Goal: Task Accomplishment & Management: Manage account settings

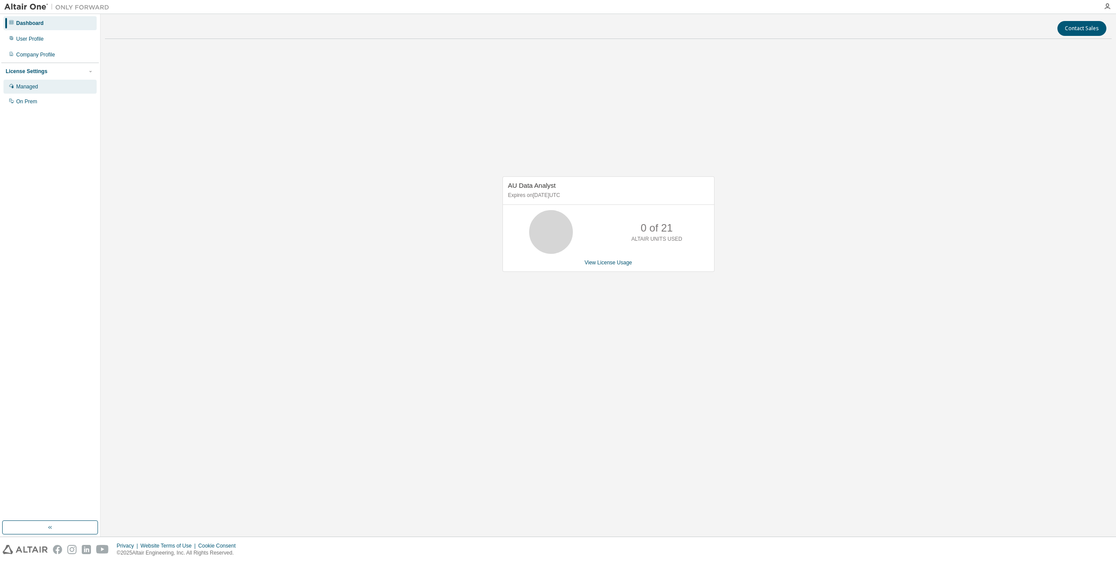
click at [29, 86] on div "Managed" at bounding box center [27, 86] width 22 height 7
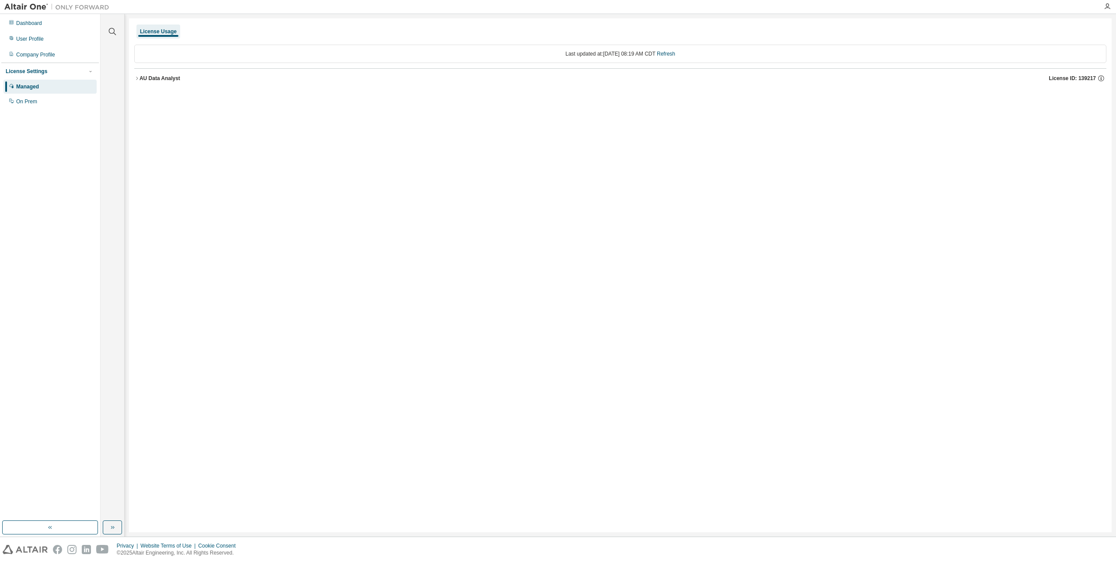
click at [176, 81] on div "AU Data Analyst" at bounding box center [160, 78] width 41 height 7
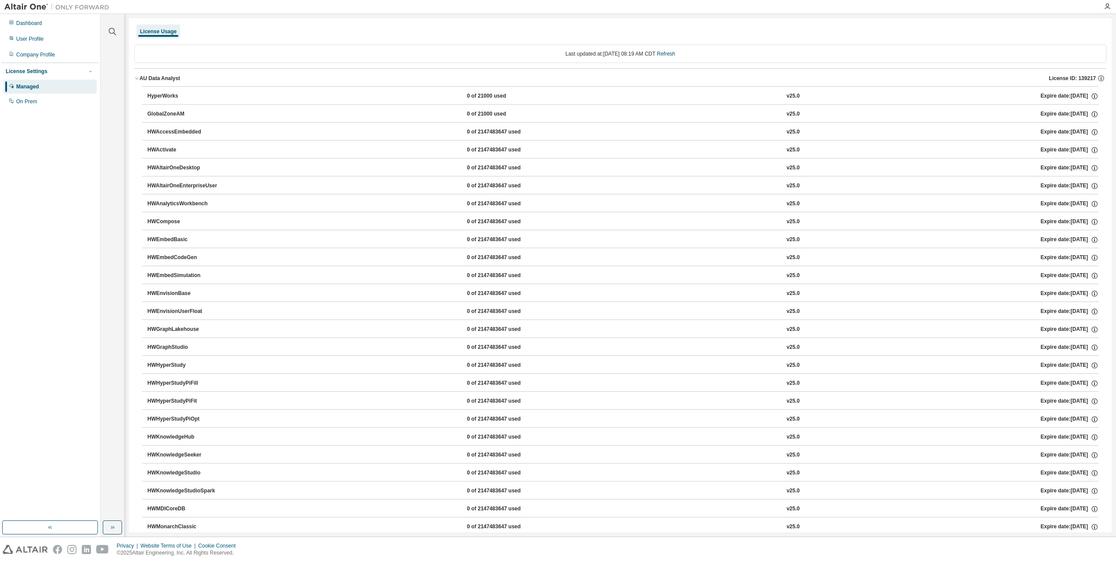
click at [143, 77] on div "AU Data Analyst" at bounding box center [160, 78] width 41 height 7
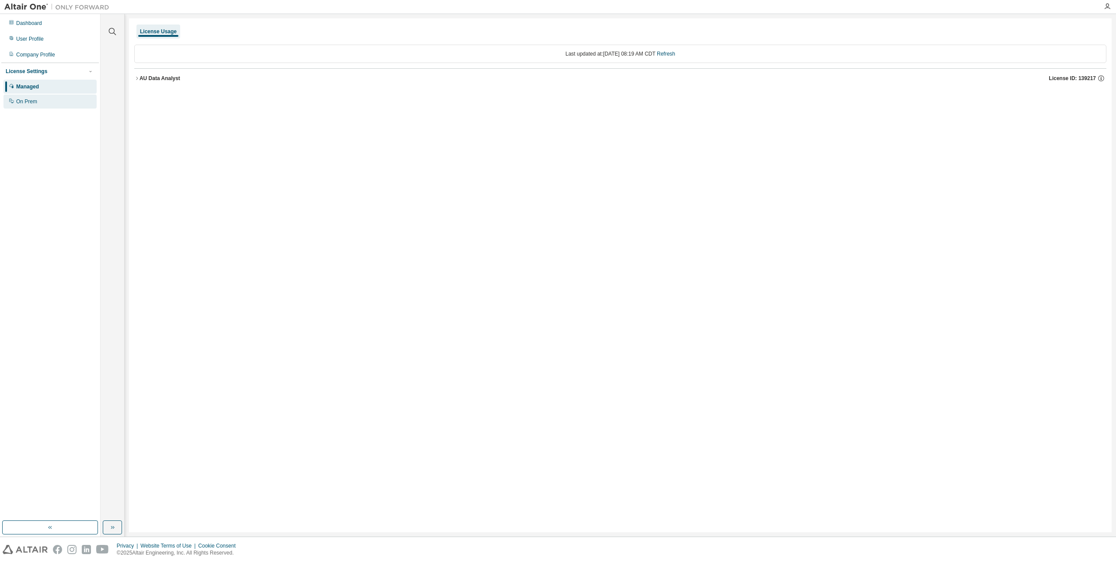
click at [33, 105] on div "On Prem" at bounding box center [49, 101] width 93 height 14
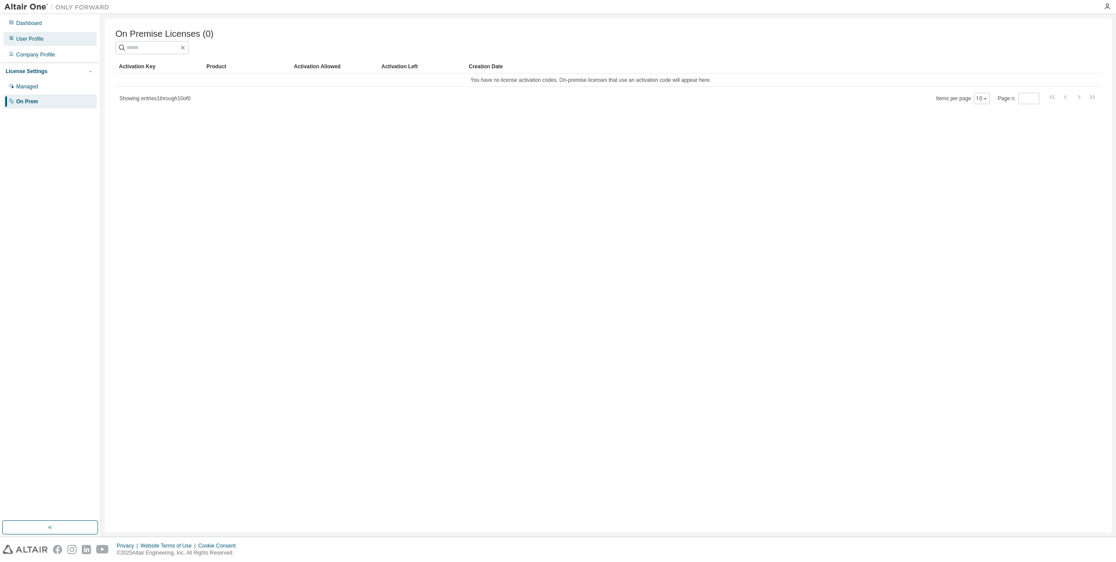
click at [45, 33] on div "User Profile" at bounding box center [49, 39] width 93 height 14
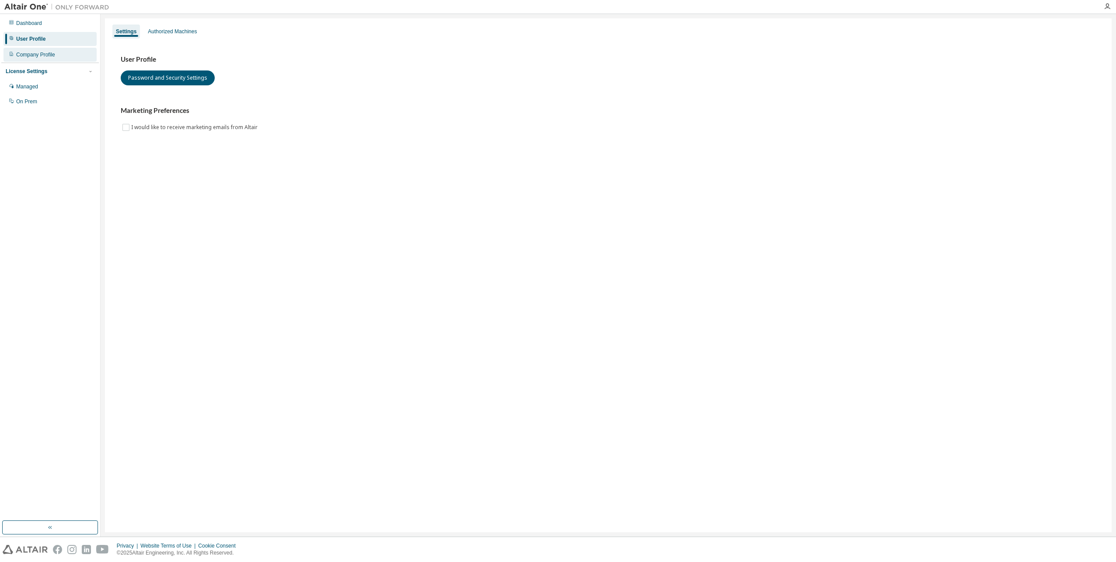
click at [49, 50] on div "Company Profile" at bounding box center [49, 55] width 93 height 14
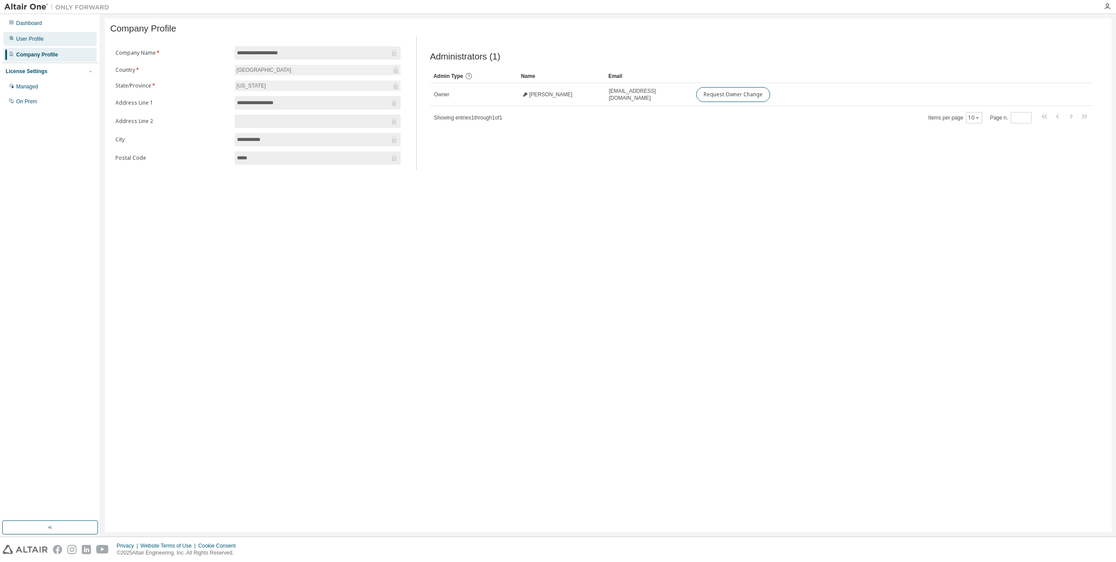
click at [44, 38] on div "User Profile" at bounding box center [49, 39] width 93 height 14
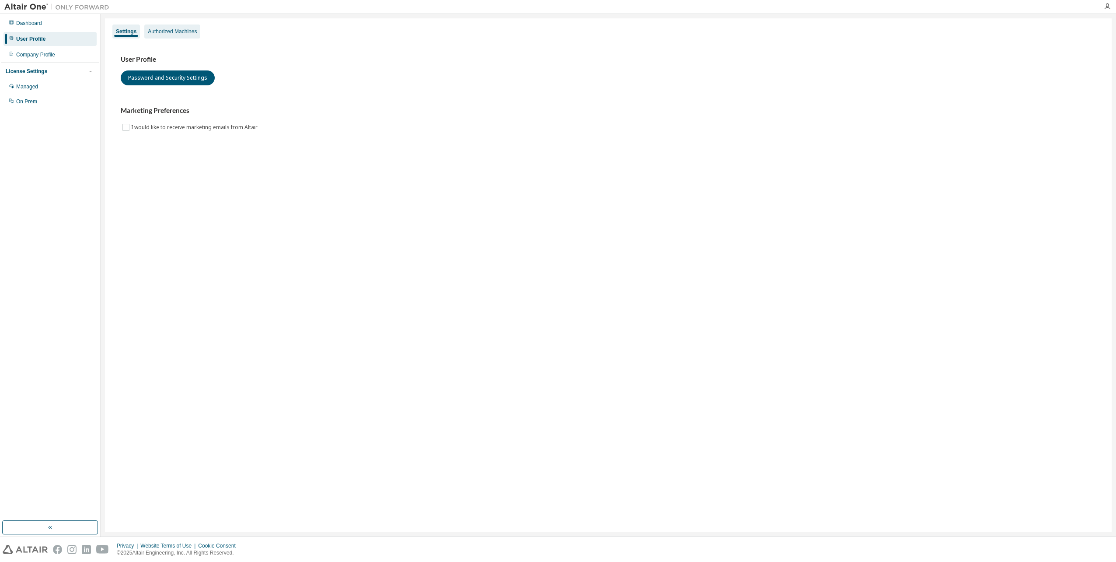
click at [162, 31] on div "Authorized Machines" at bounding box center [172, 31] width 49 height 7
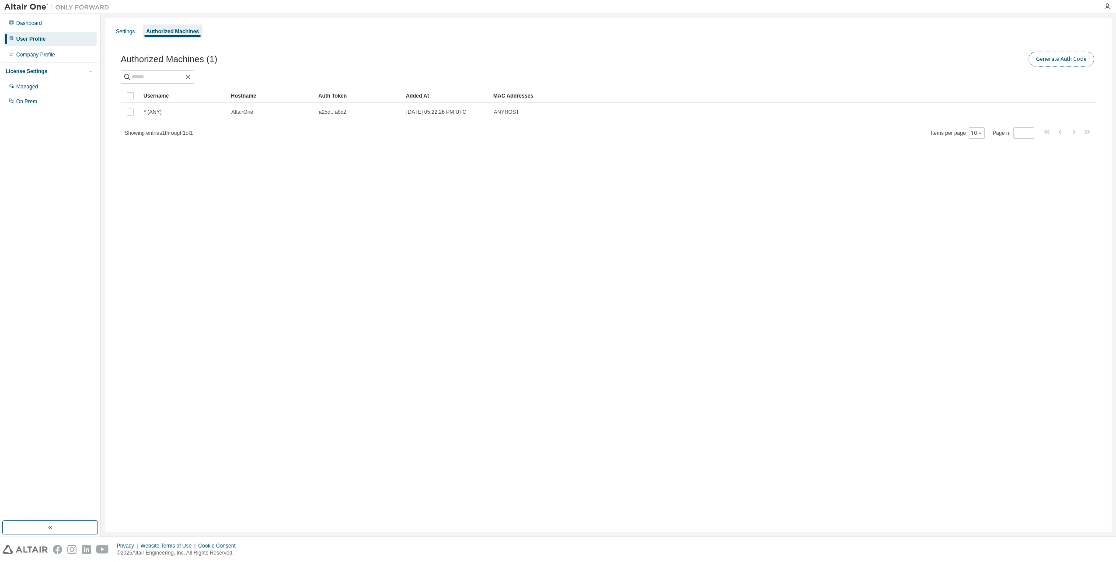
click at [1062, 55] on button "Generate Auth Code" at bounding box center [1062, 59] width 66 height 15
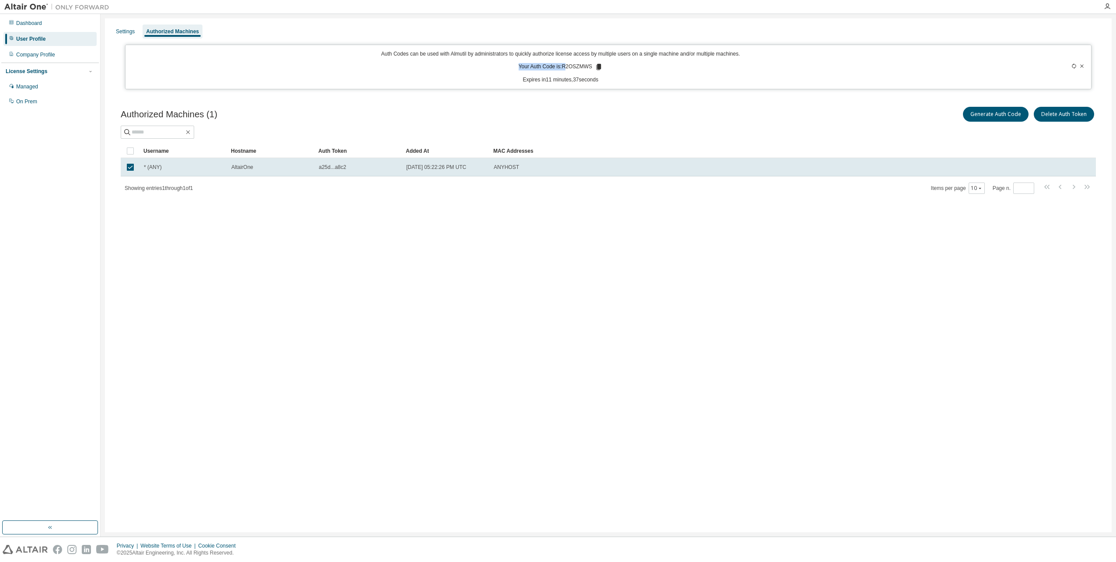
drag, startPoint x: 593, startPoint y: 63, endPoint x: 568, endPoint y: 66, distance: 25.1
click at [568, 66] on p "Your Auth Code is: R2OSZMWS" at bounding box center [561, 67] width 84 height 8
drag, startPoint x: 568, startPoint y: 66, endPoint x: 572, endPoint y: 68, distance: 4.7
click at [572, 67] on p "Your Auth Code is: R2OSZMWS" at bounding box center [561, 67] width 84 height 8
click at [599, 67] on icon at bounding box center [599, 67] width 5 height 6
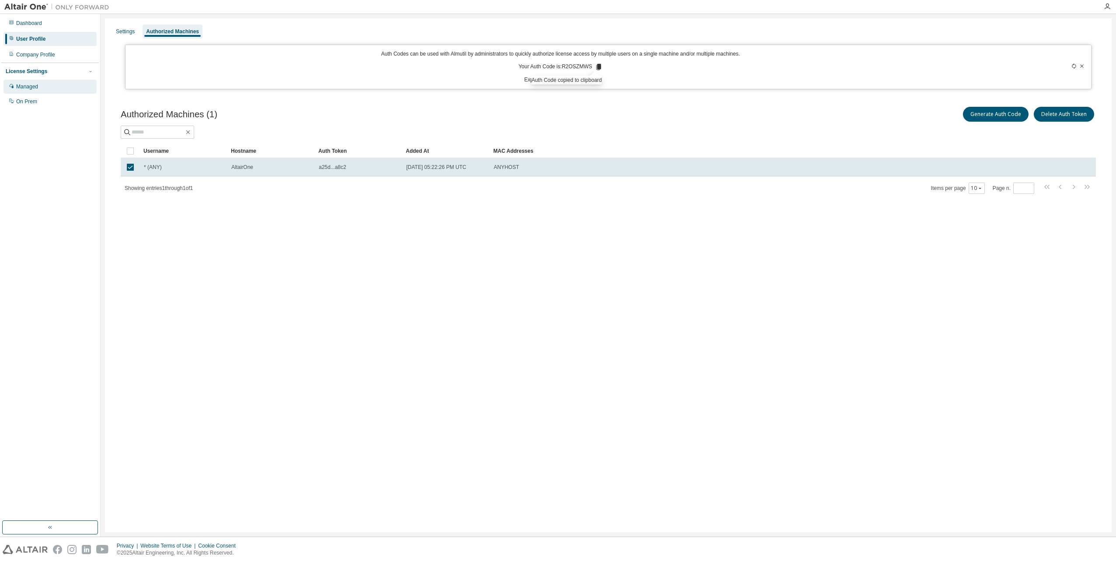
click at [34, 85] on div "Managed" at bounding box center [27, 86] width 22 height 7
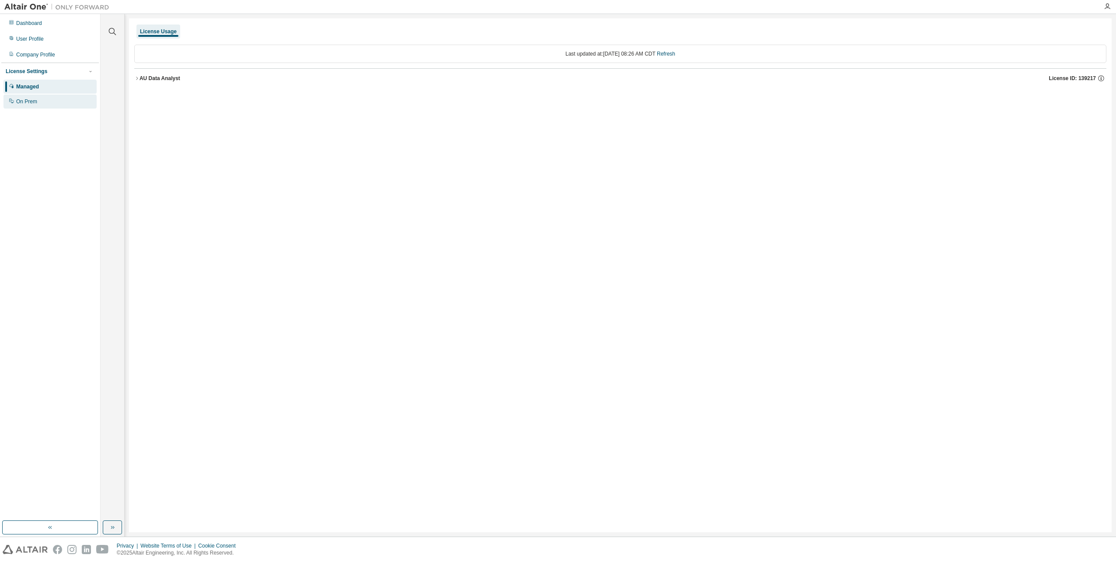
click at [33, 95] on div "On Prem" at bounding box center [49, 101] width 93 height 14
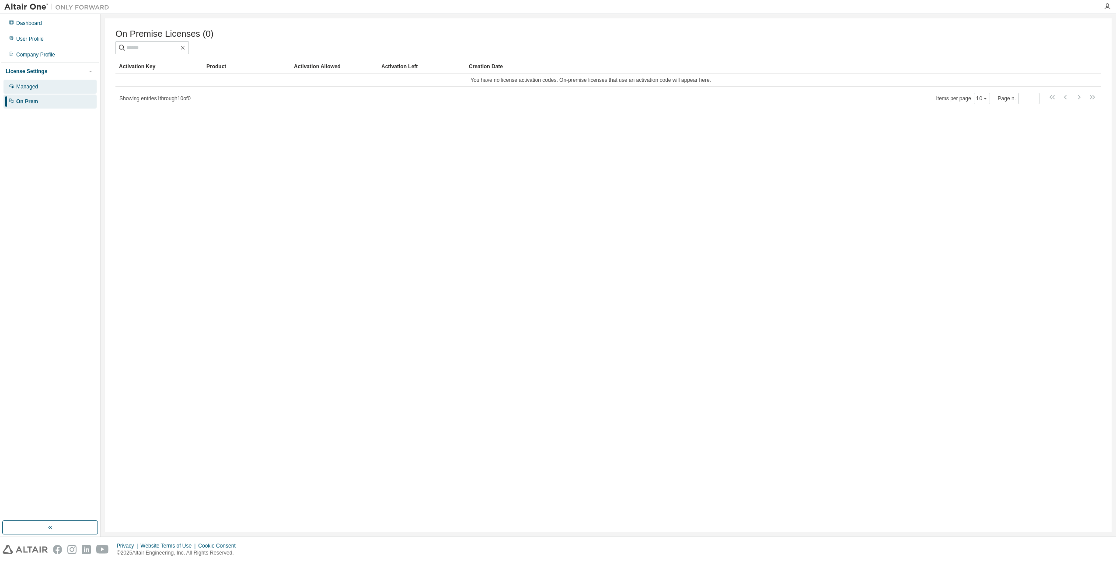
click at [30, 83] on div "Managed" at bounding box center [49, 87] width 93 height 14
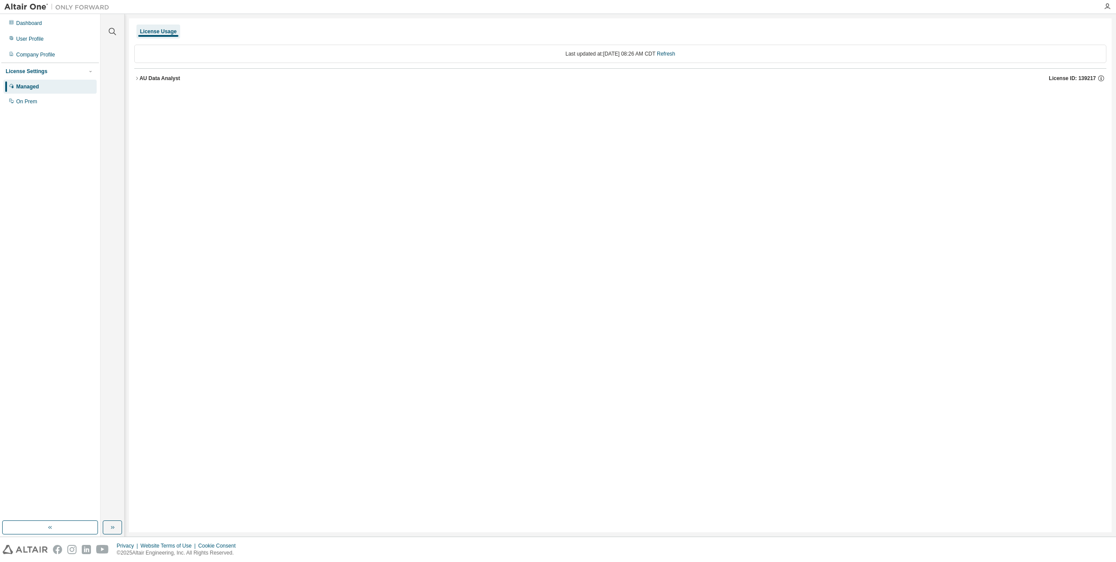
click at [138, 77] on icon "button" at bounding box center [136, 78] width 5 height 5
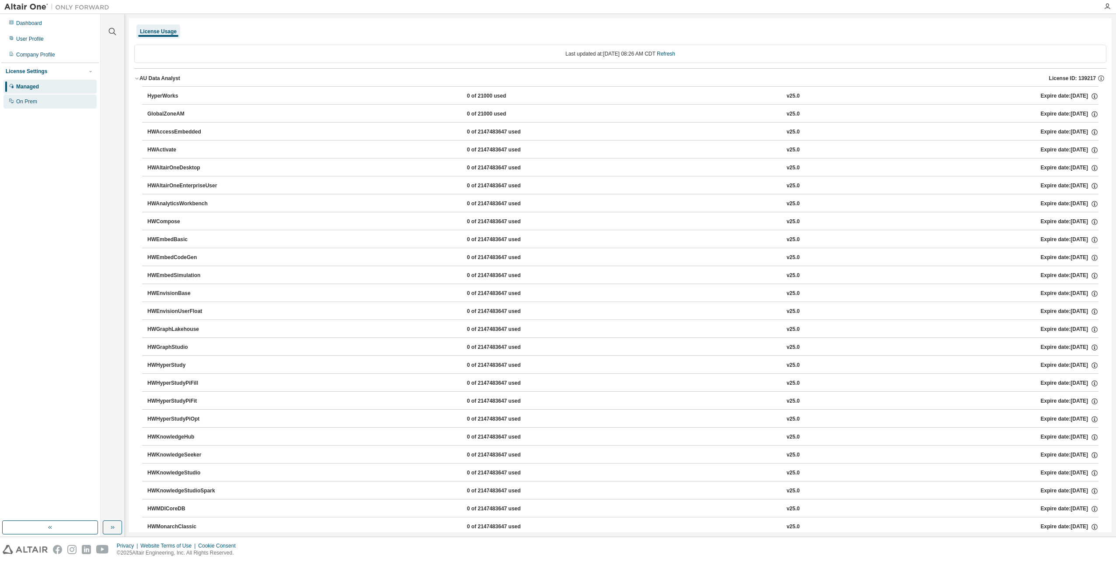
click at [32, 98] on div "On Prem" at bounding box center [49, 101] width 93 height 14
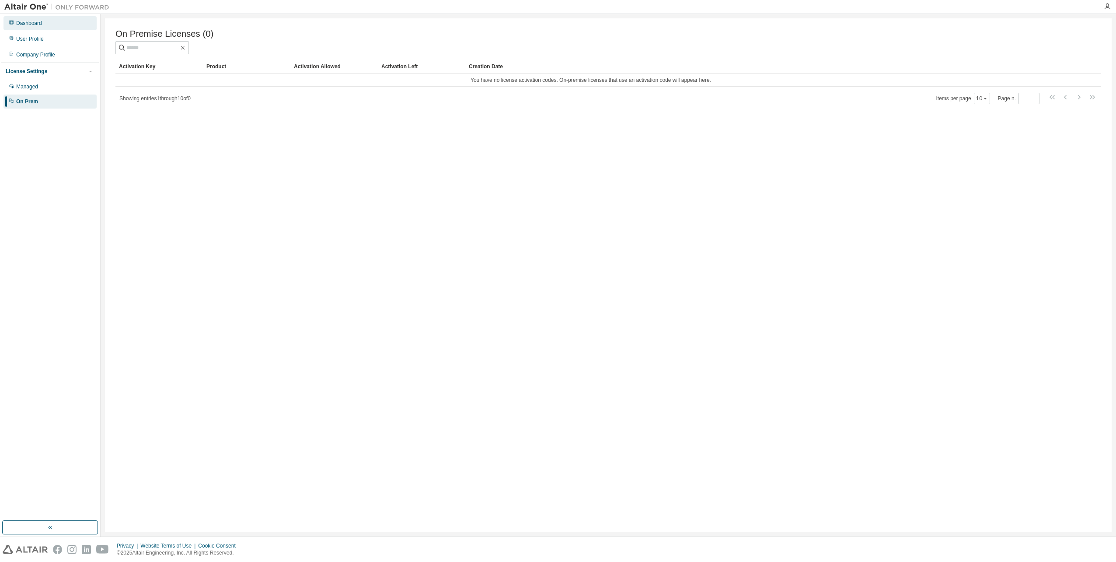
click at [28, 24] on div "Dashboard" at bounding box center [29, 23] width 26 height 7
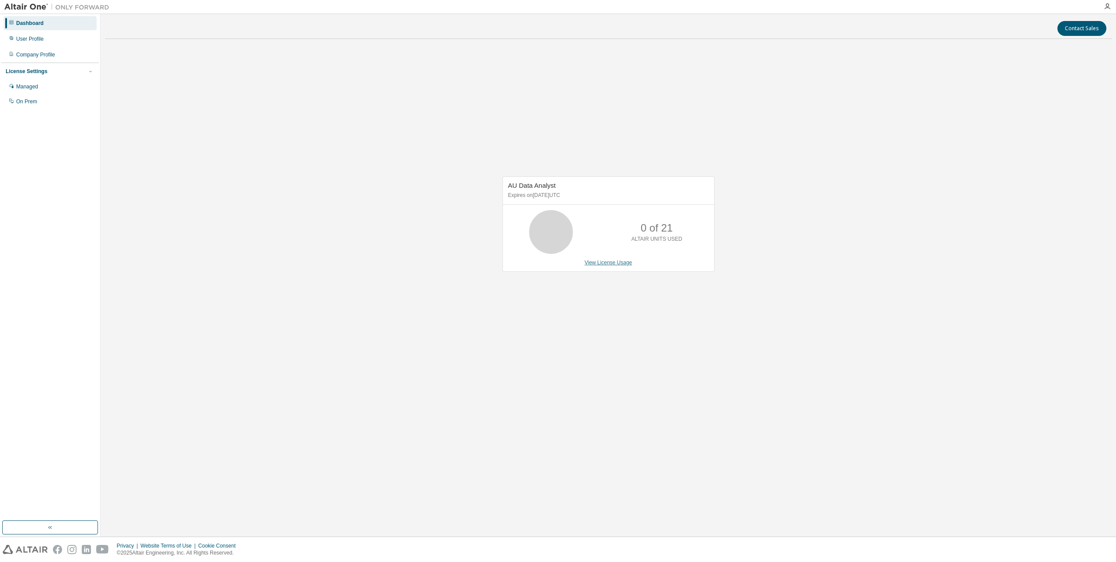
click at [612, 262] on link "View License Usage" at bounding box center [609, 262] width 48 height 6
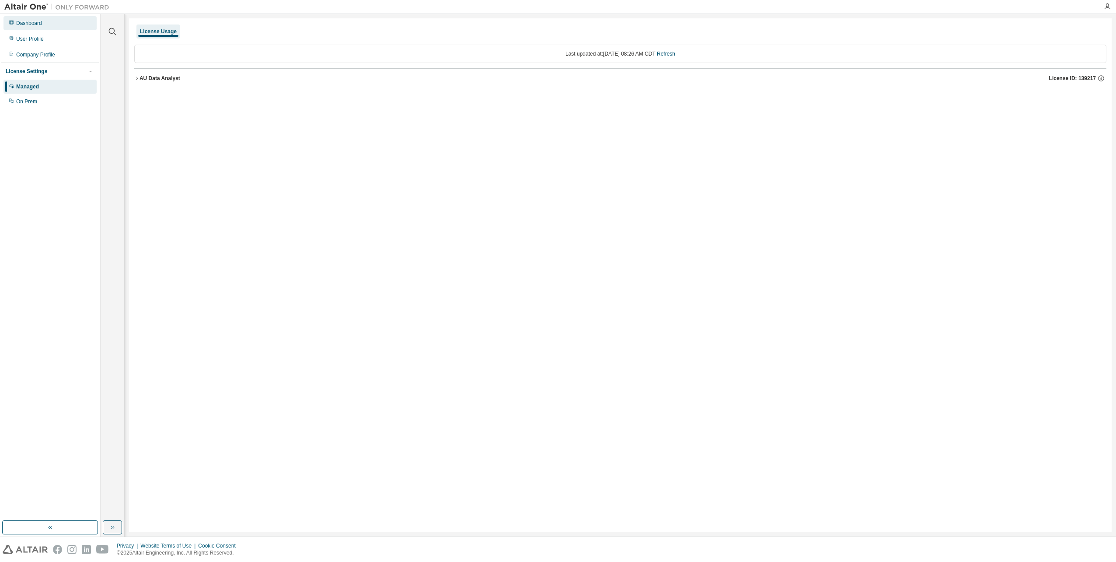
click at [31, 24] on div "Dashboard" at bounding box center [29, 23] width 26 height 7
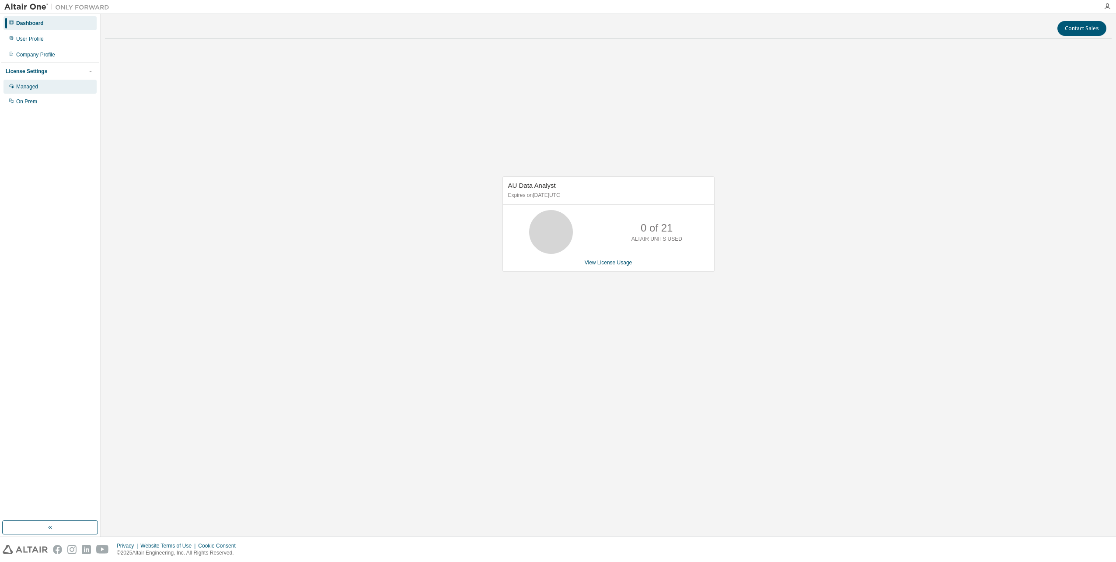
click at [32, 90] on div "Managed" at bounding box center [27, 86] width 22 height 7
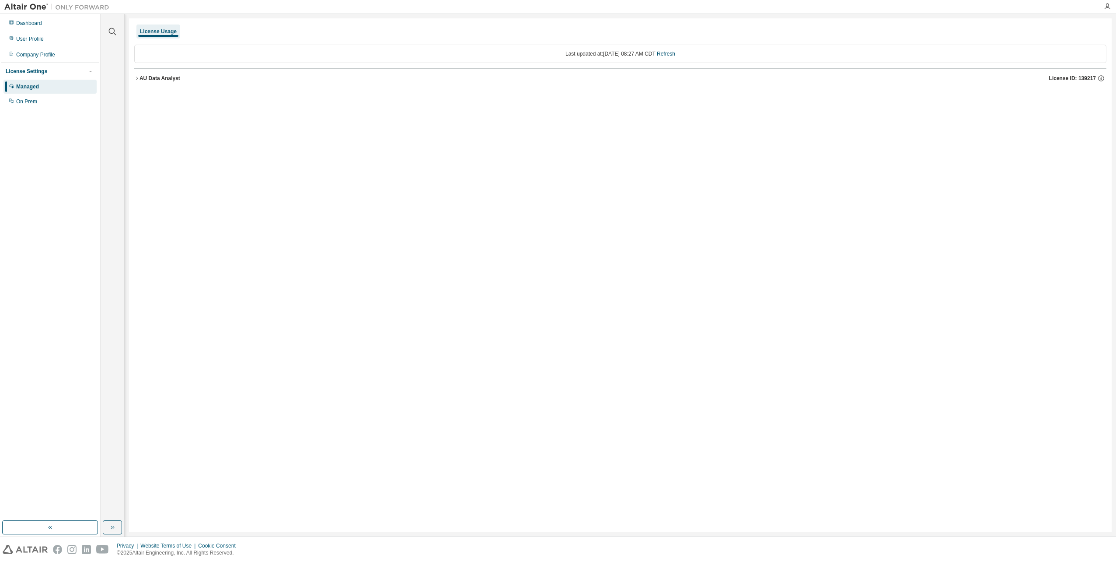
click at [135, 79] on icon "button" at bounding box center [136, 78] width 5 height 5
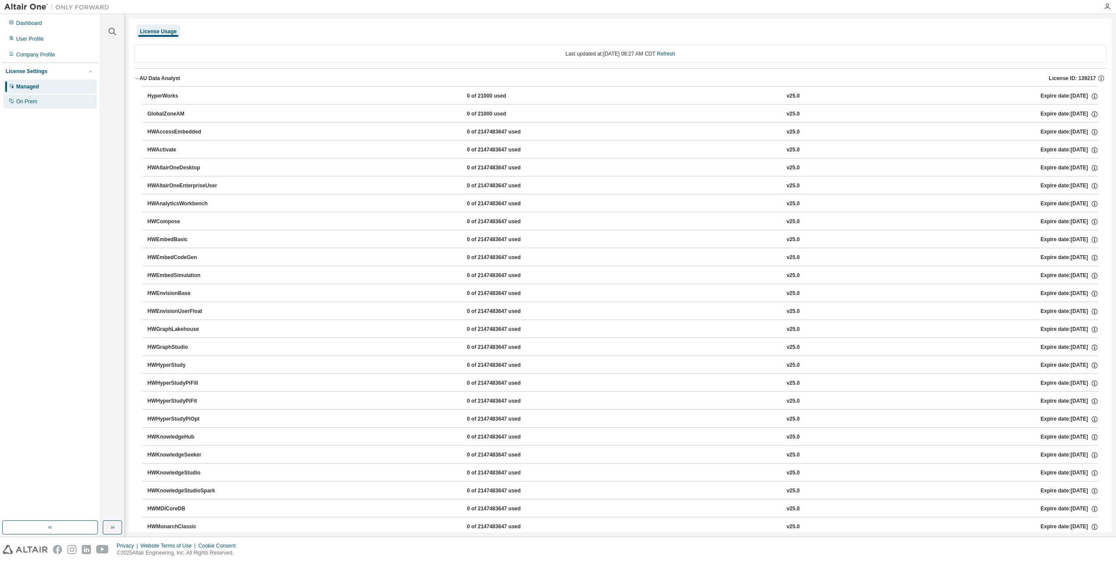
click at [37, 100] on div "On Prem" at bounding box center [49, 101] width 93 height 14
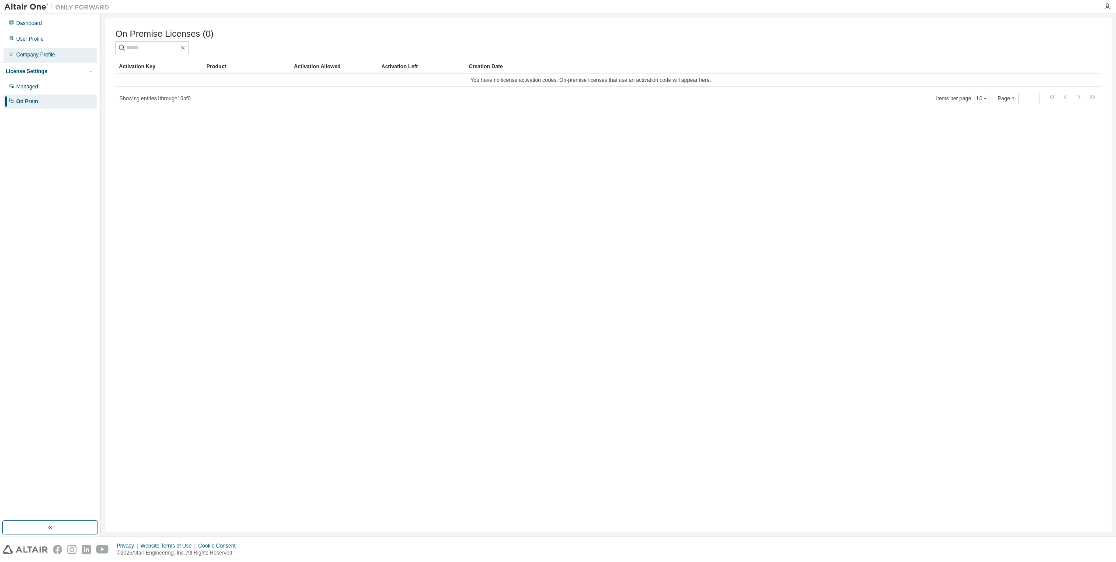
click at [32, 57] on div "Company Profile" at bounding box center [35, 54] width 39 height 7
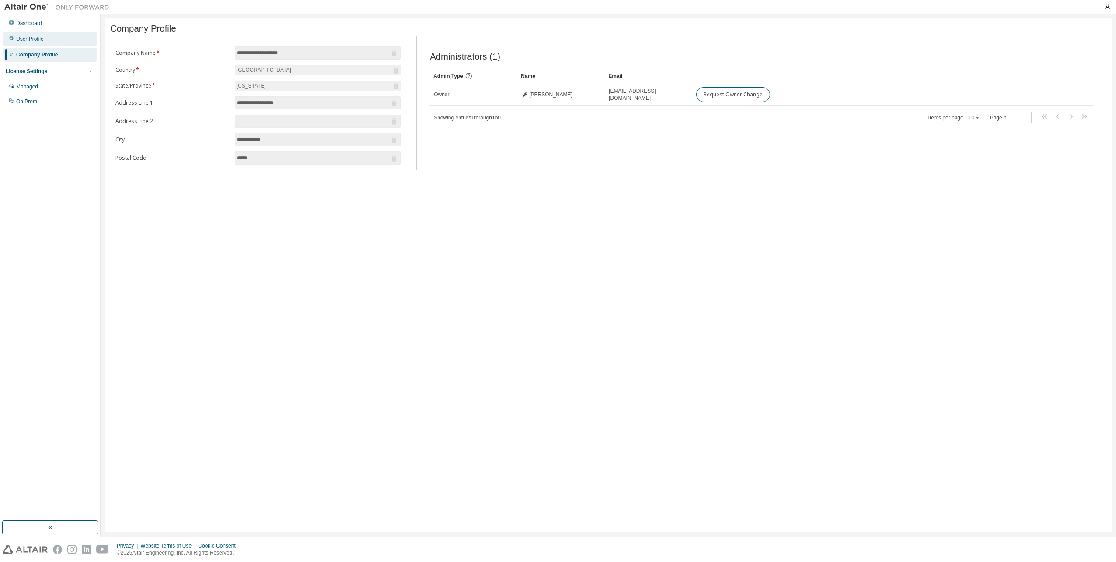
click at [29, 42] on div "User Profile" at bounding box center [30, 38] width 28 height 7
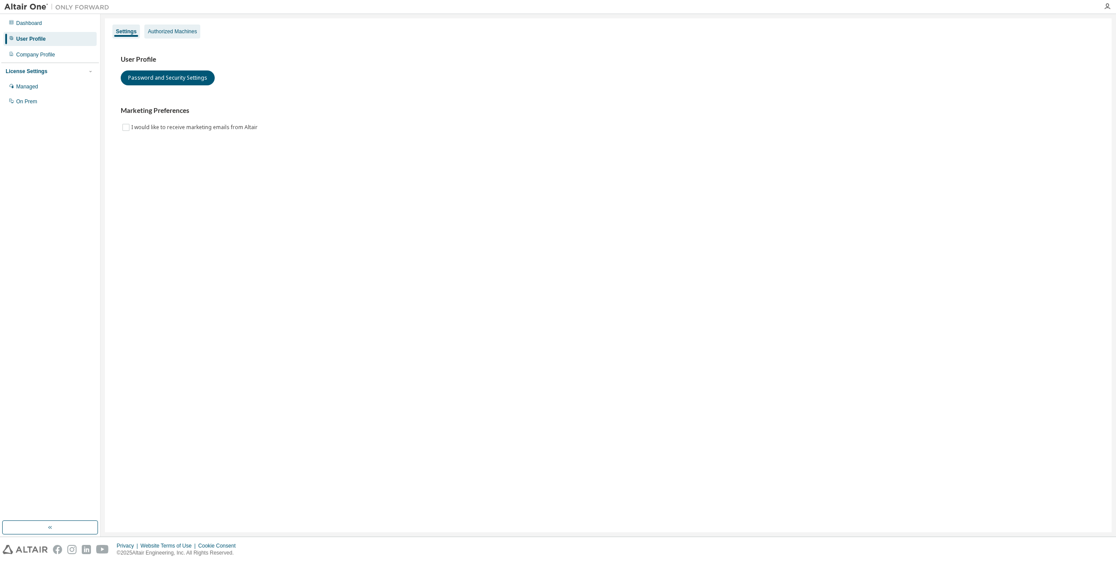
click at [157, 34] on div "Authorized Machines" at bounding box center [172, 31] width 49 height 7
